Goal: Entertainment & Leisure: Consume media (video, audio)

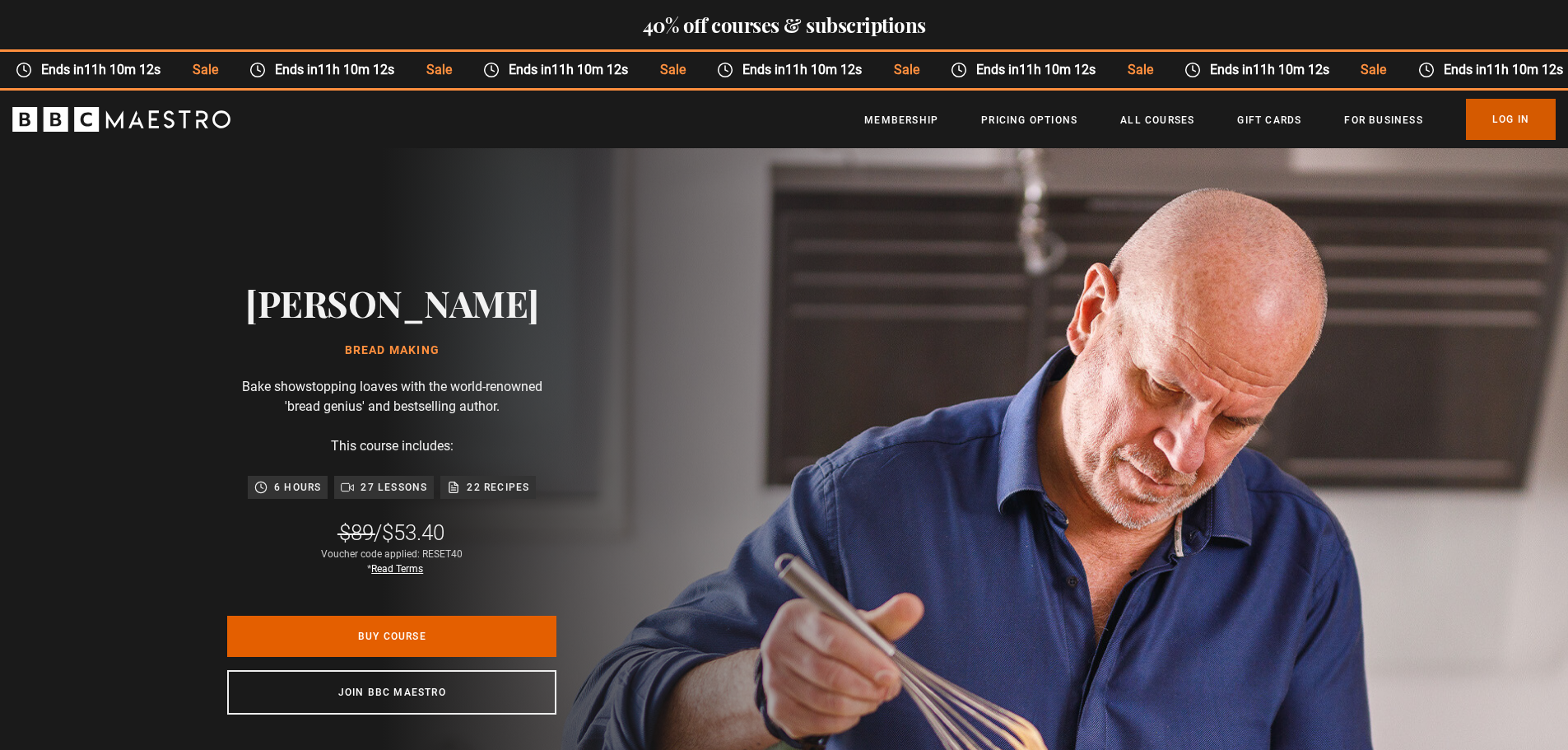
click at [1518, 120] on link "Log In" at bounding box center [1510, 119] width 90 height 41
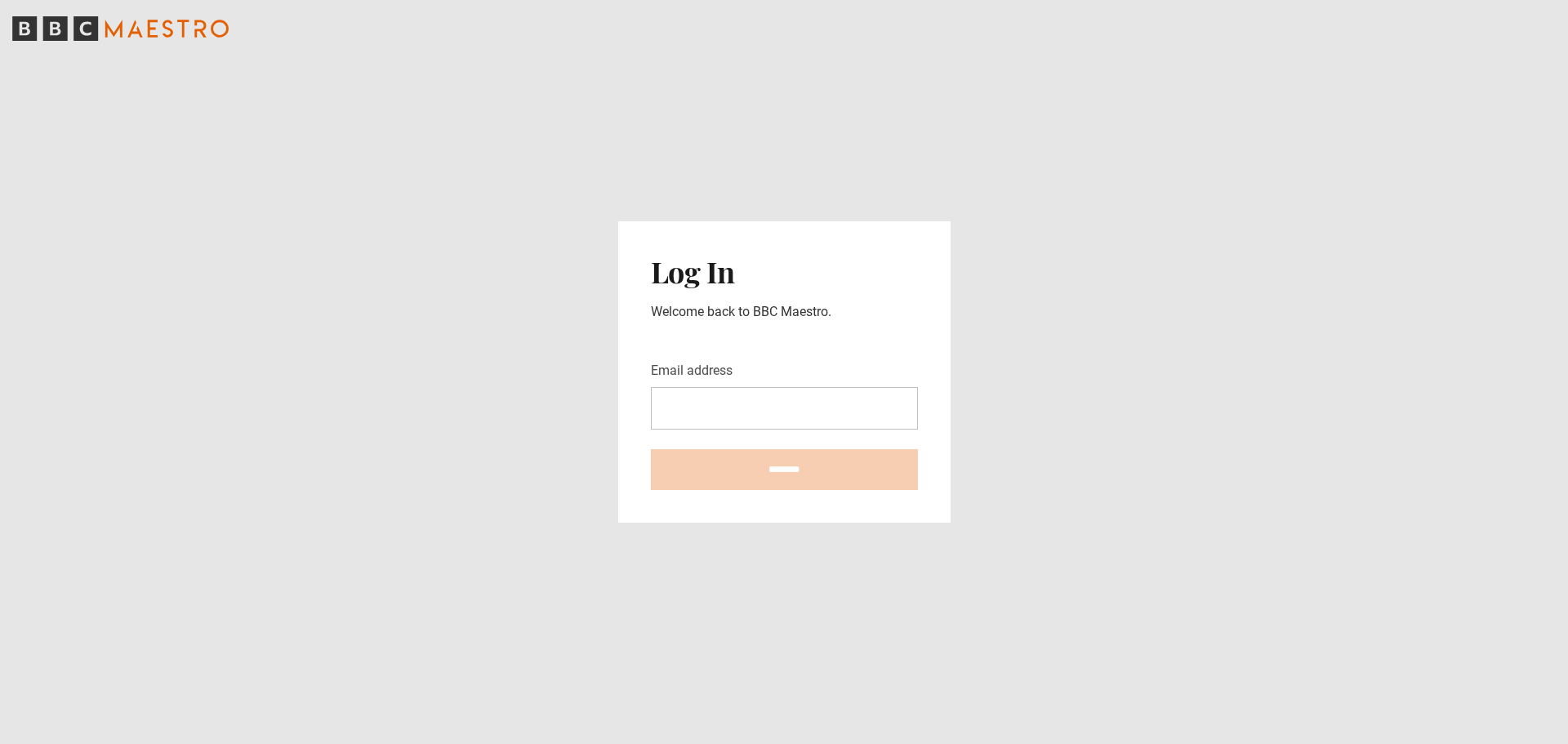
type input "**********"
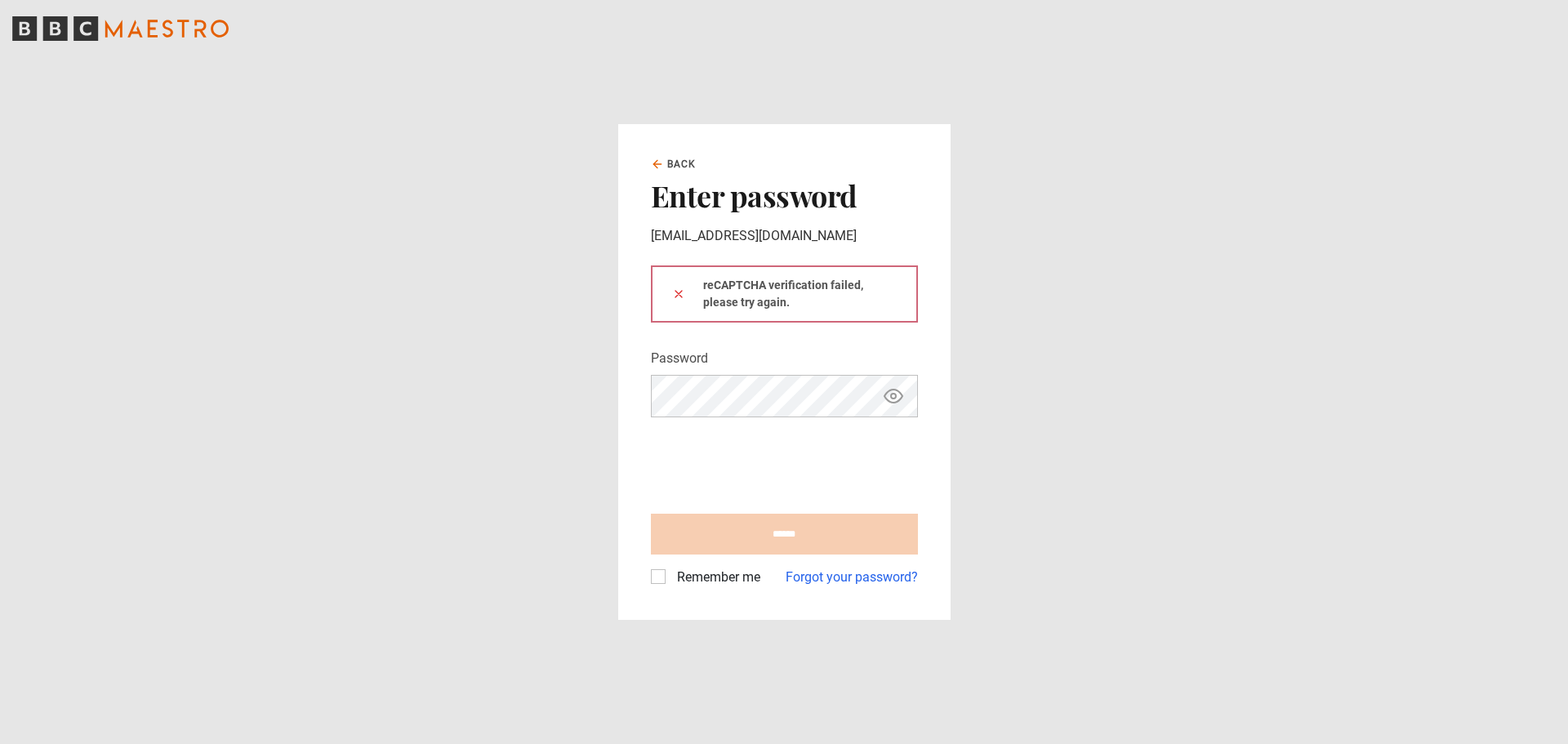
click at [710, 575] on label "Remember me" at bounding box center [715, 578] width 90 height 20
type input "**********"
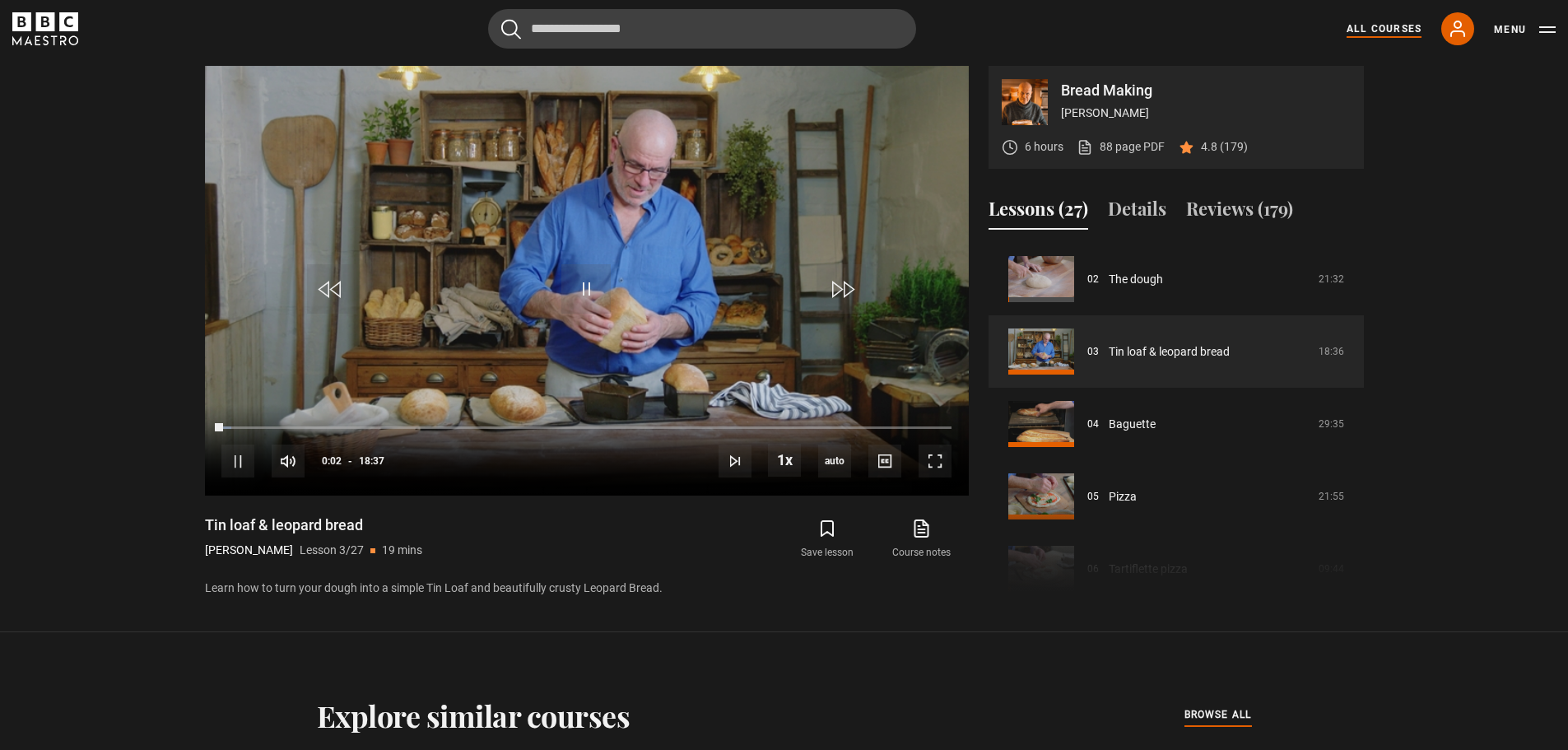
click at [1383, 26] on link "All Courses" at bounding box center [1384, 29] width 75 height 15
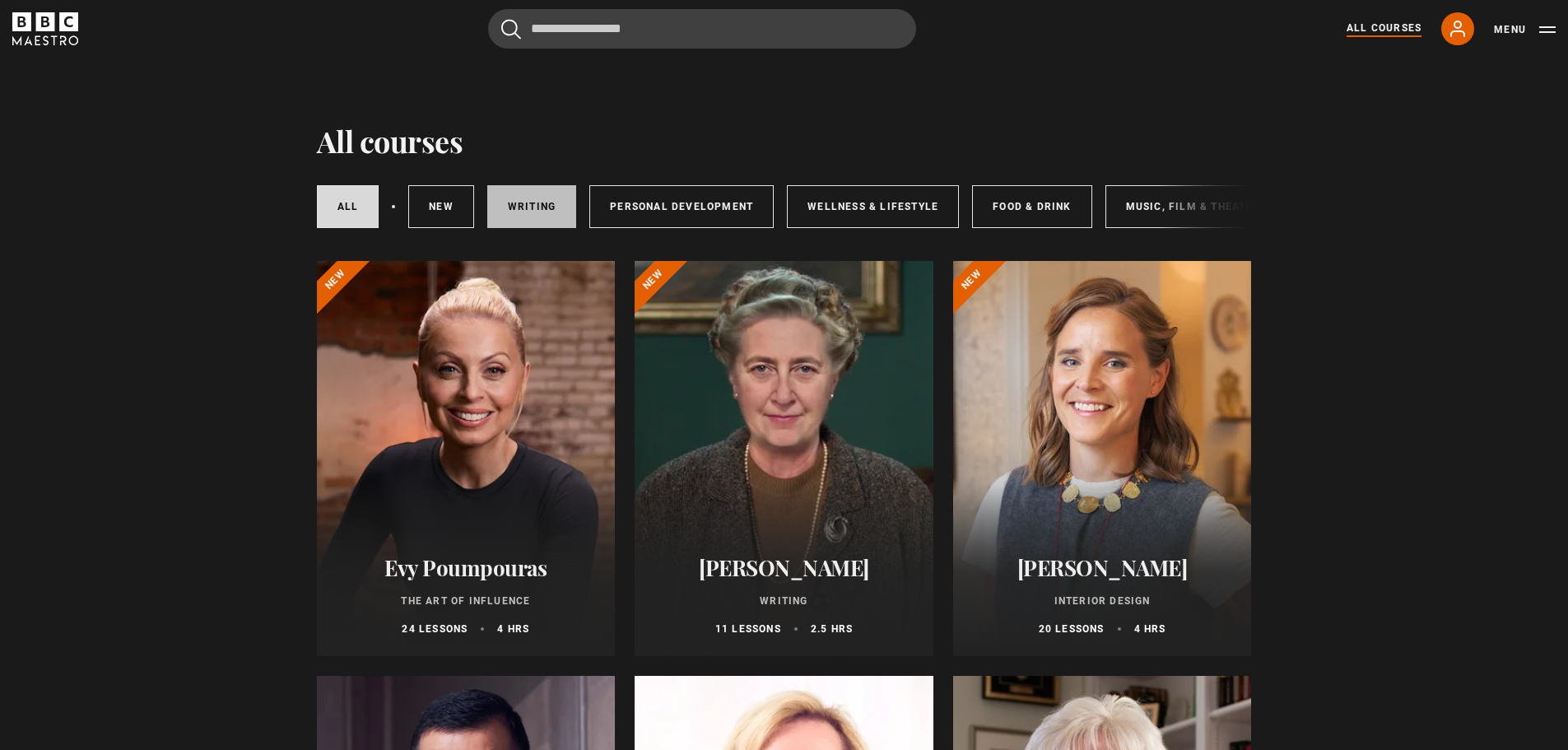
click at [547, 203] on link "Writing" at bounding box center [531, 206] width 89 height 43
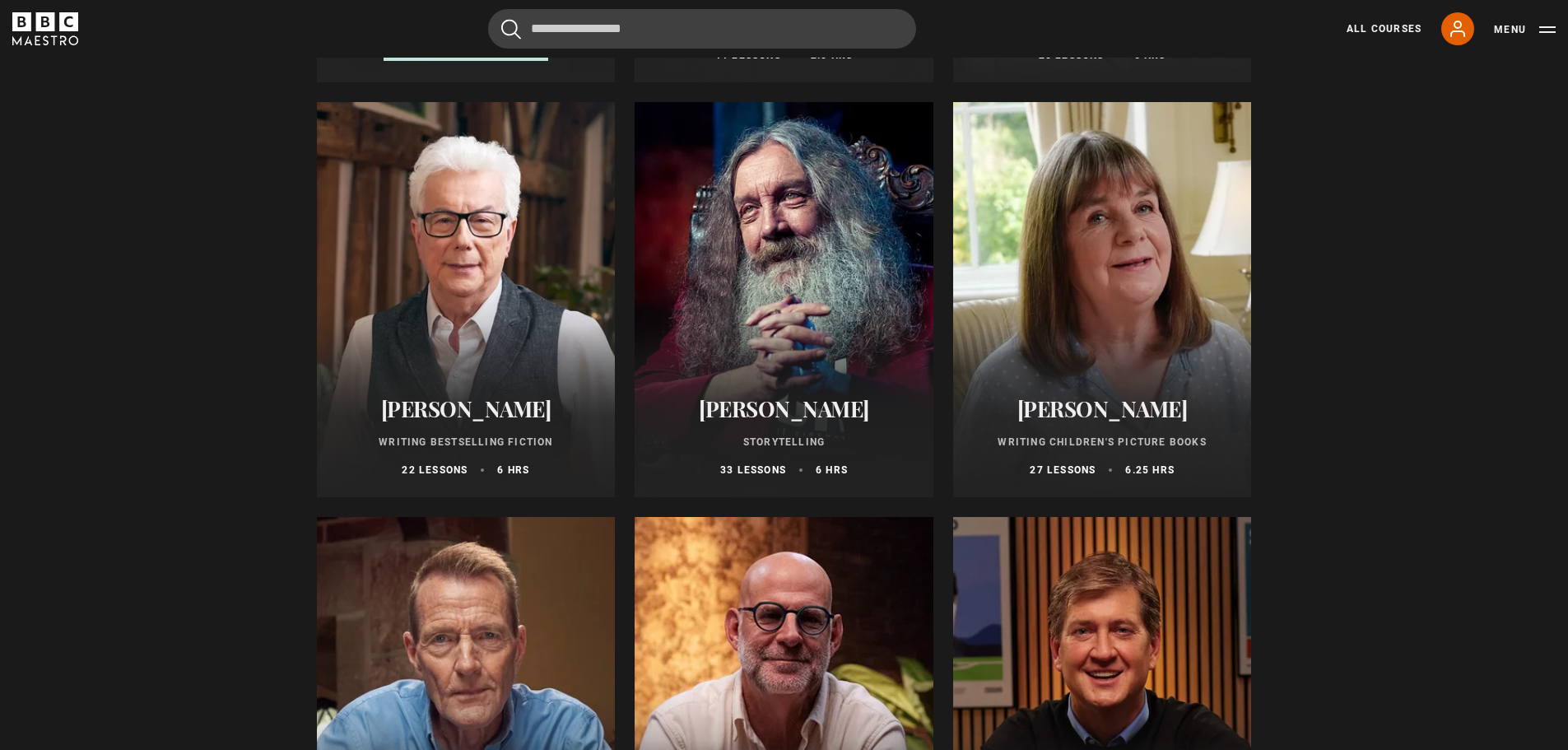
scroll to position [575, 0]
click at [458, 284] on div at bounding box center [466, 299] width 298 height 396
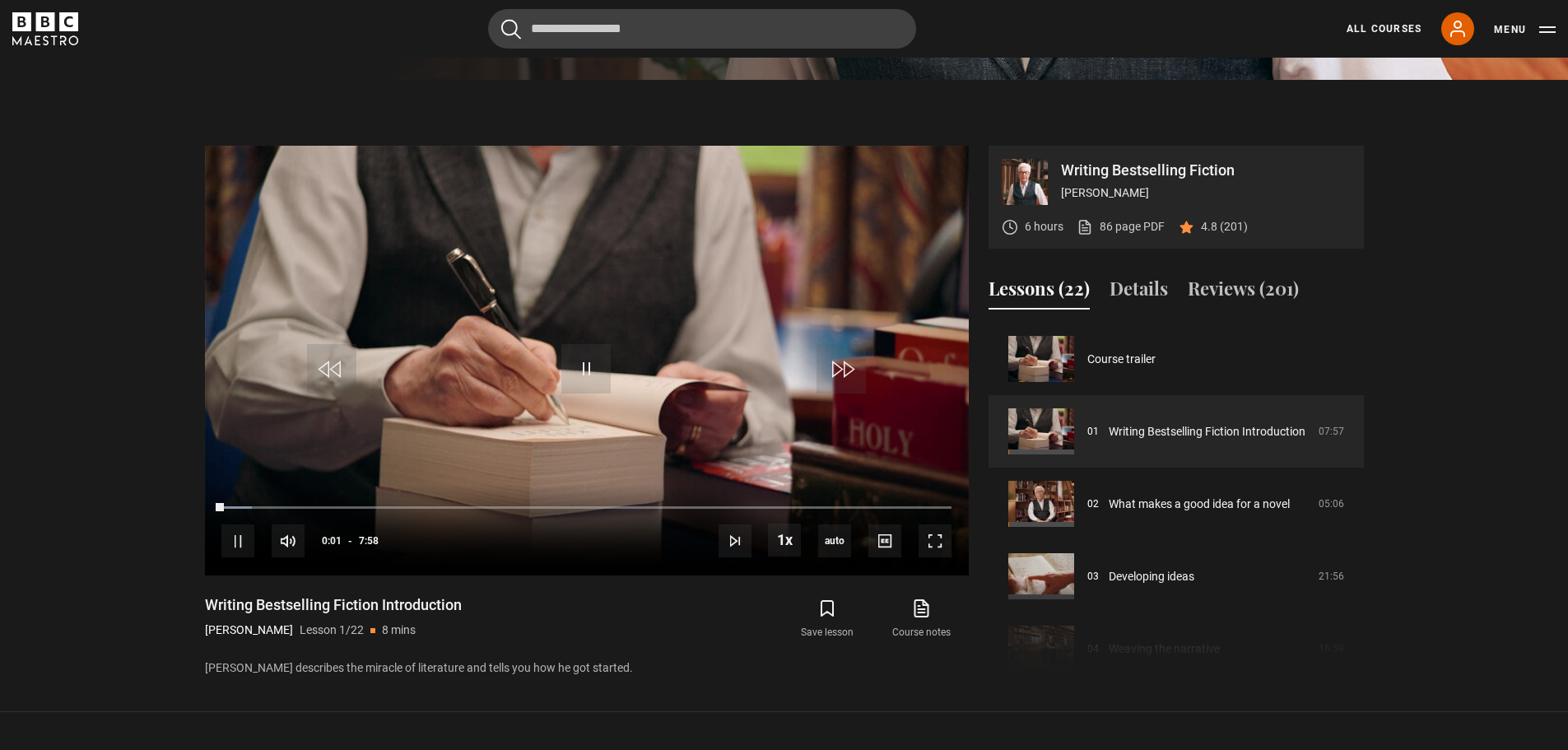
scroll to position [678, 0]
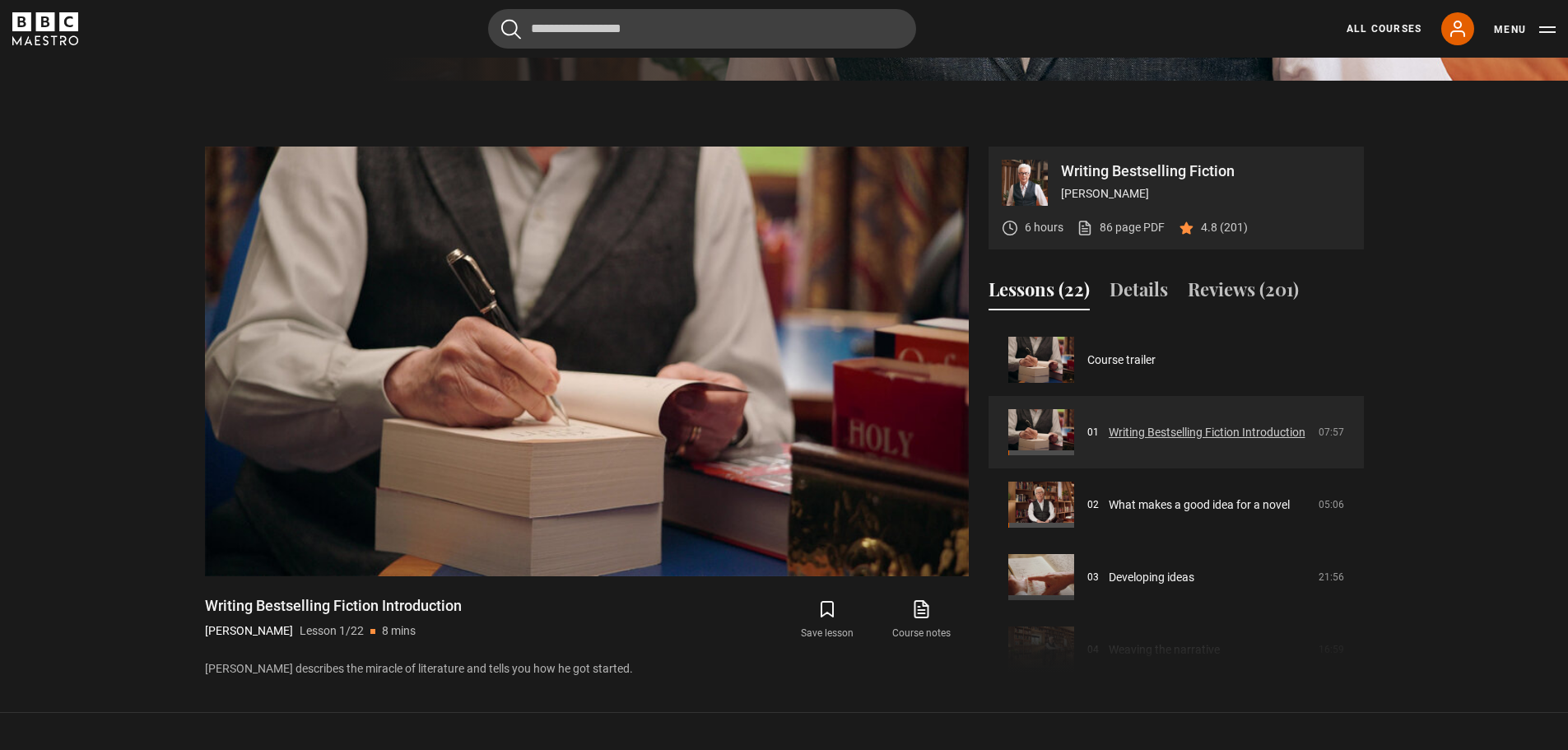
click at [1217, 441] on link "Writing Bestselling Fiction Introduction" at bounding box center [1207, 433] width 196 height 17
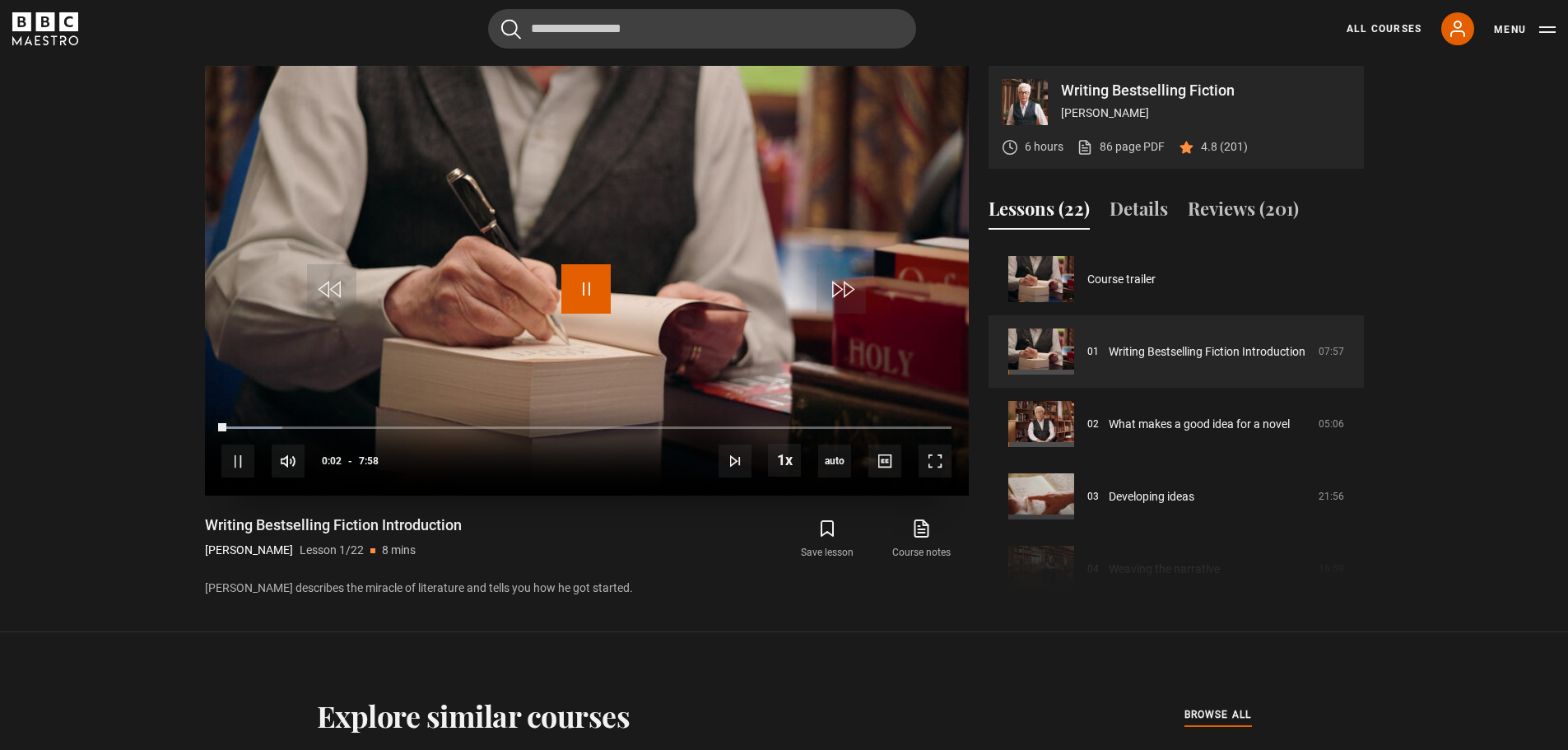
click at [578, 280] on span "Video Player" at bounding box center [585, 289] width 50 height 50
